Goal: Complete application form

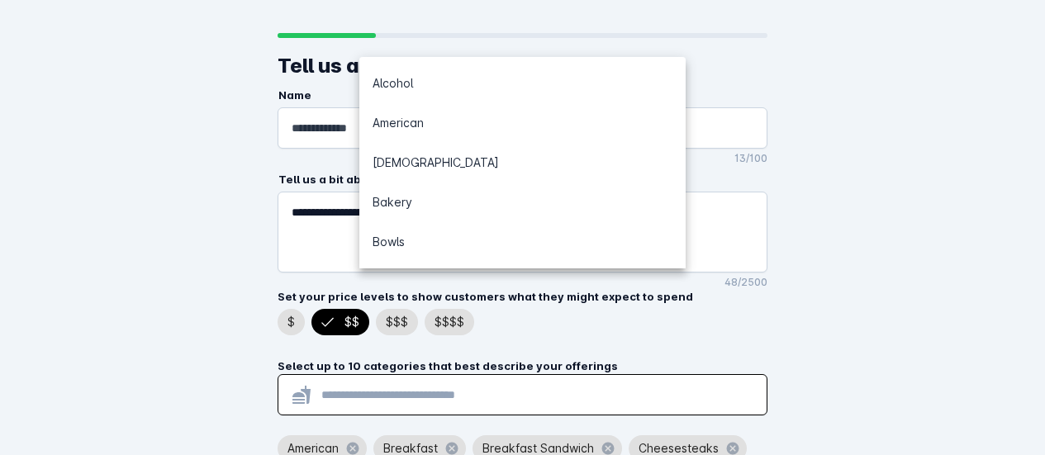
scroll to position [121, 0]
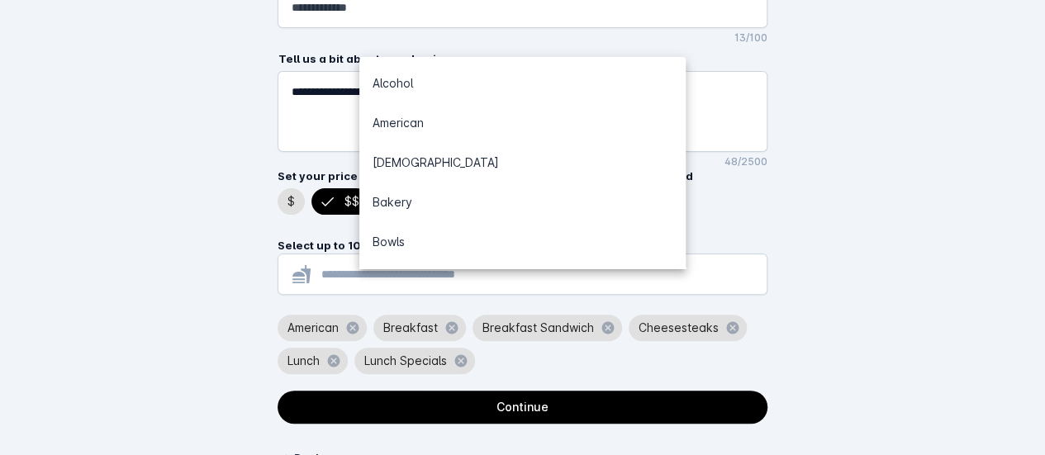
click at [854, 146] on div "**********" at bounding box center [522, 193] width 1045 height 628
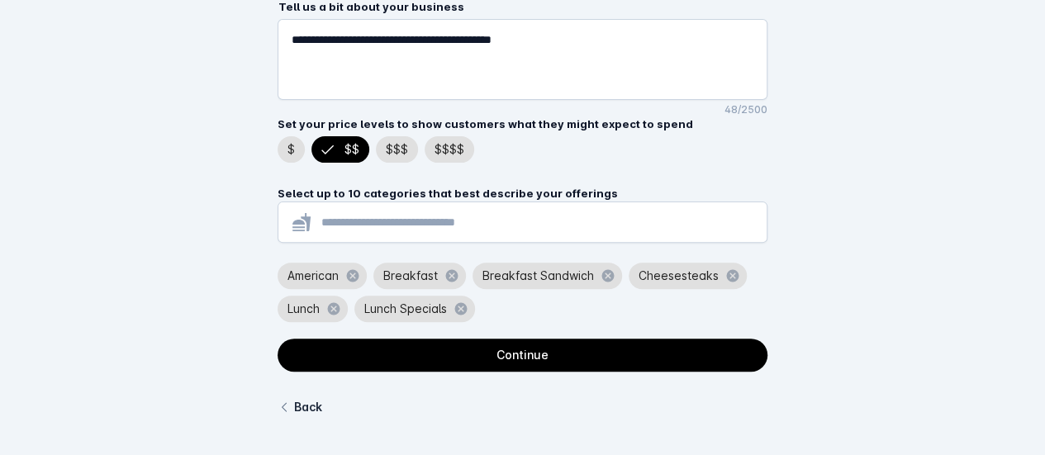
scroll to position [220, 0]
click at [479, 343] on span "continue" at bounding box center [523, 355] width 490 height 40
